Goal: Navigation & Orientation: Find specific page/section

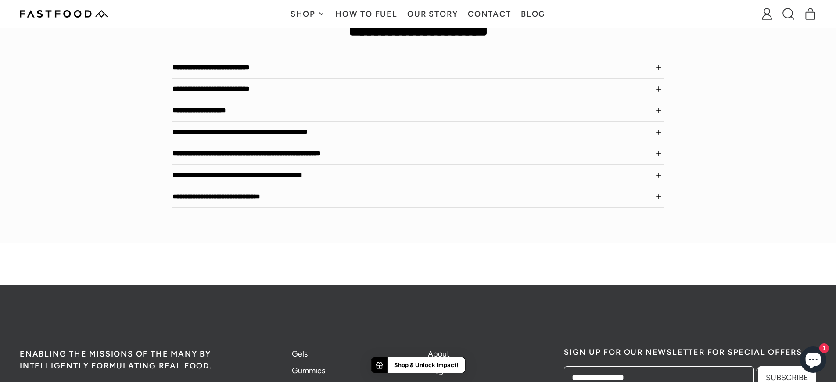
click at [426, 365] on strong "Shop & Unlock Impact!" at bounding box center [426, 365] width 64 height 9
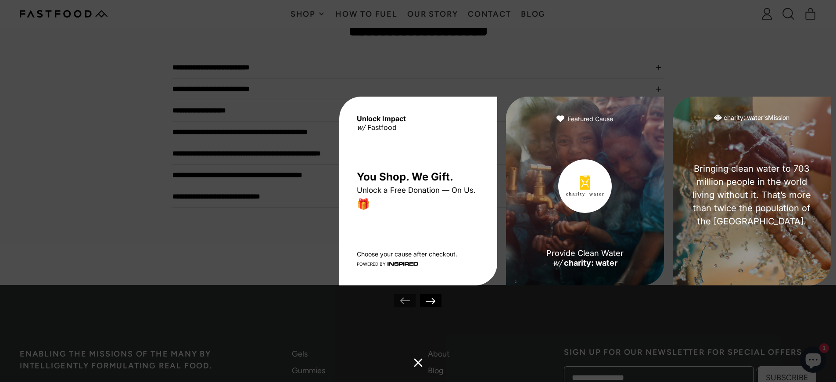
click at [378, 118] on strong "Unlock Impact" at bounding box center [381, 118] width 49 height 9
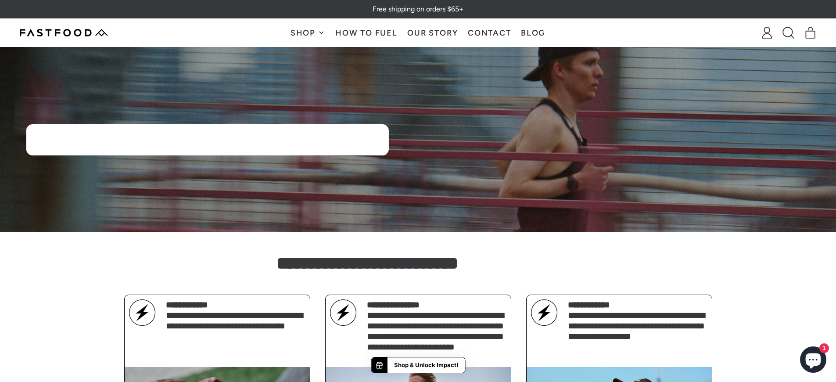
click at [426, 365] on strong "Shop & Unlock Impact!" at bounding box center [426, 365] width 64 height 9
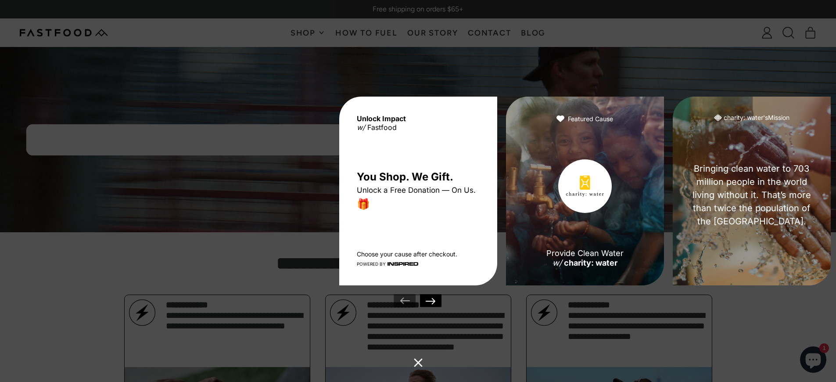
click at [378, 118] on strong "Unlock Impact" at bounding box center [381, 118] width 49 height 9
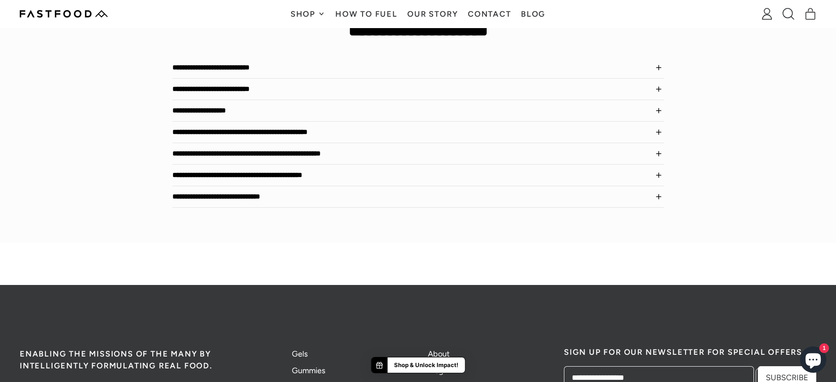
click at [426, 365] on strong "Shop & Unlock Impact!" at bounding box center [426, 365] width 64 height 9
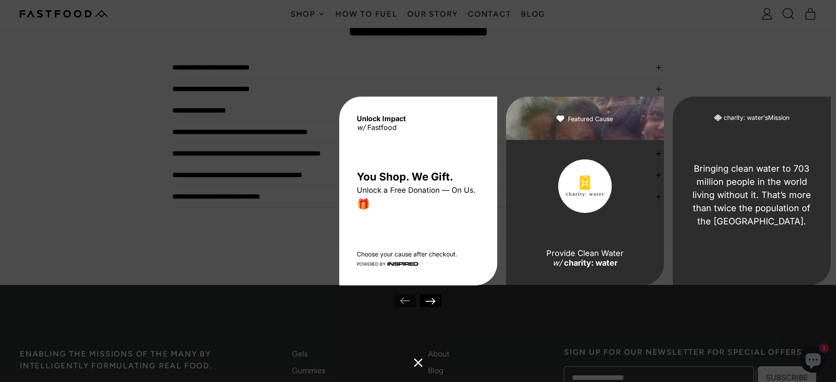
click at [378, 118] on strong "Unlock Impact" at bounding box center [381, 118] width 49 height 9
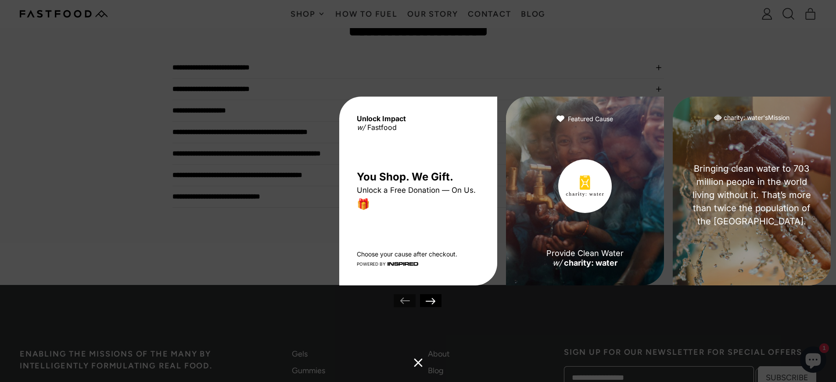
scroll to position [0, 0]
click at [378, 118] on strong "Unlock Impact" at bounding box center [381, 118] width 49 height 9
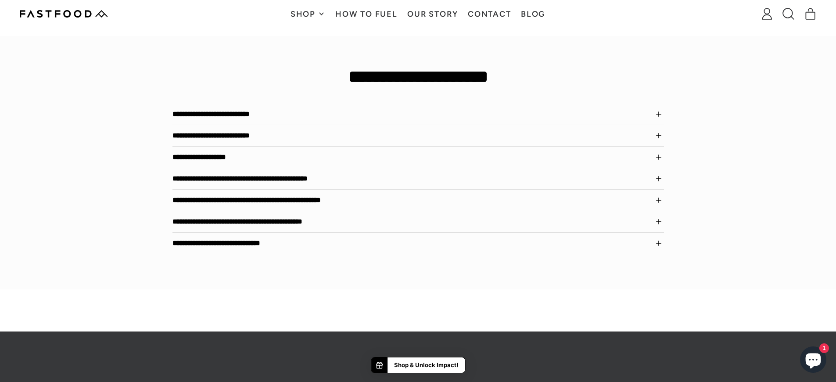
scroll to position [994, 0]
